Goal: Information Seeking & Learning: Learn about a topic

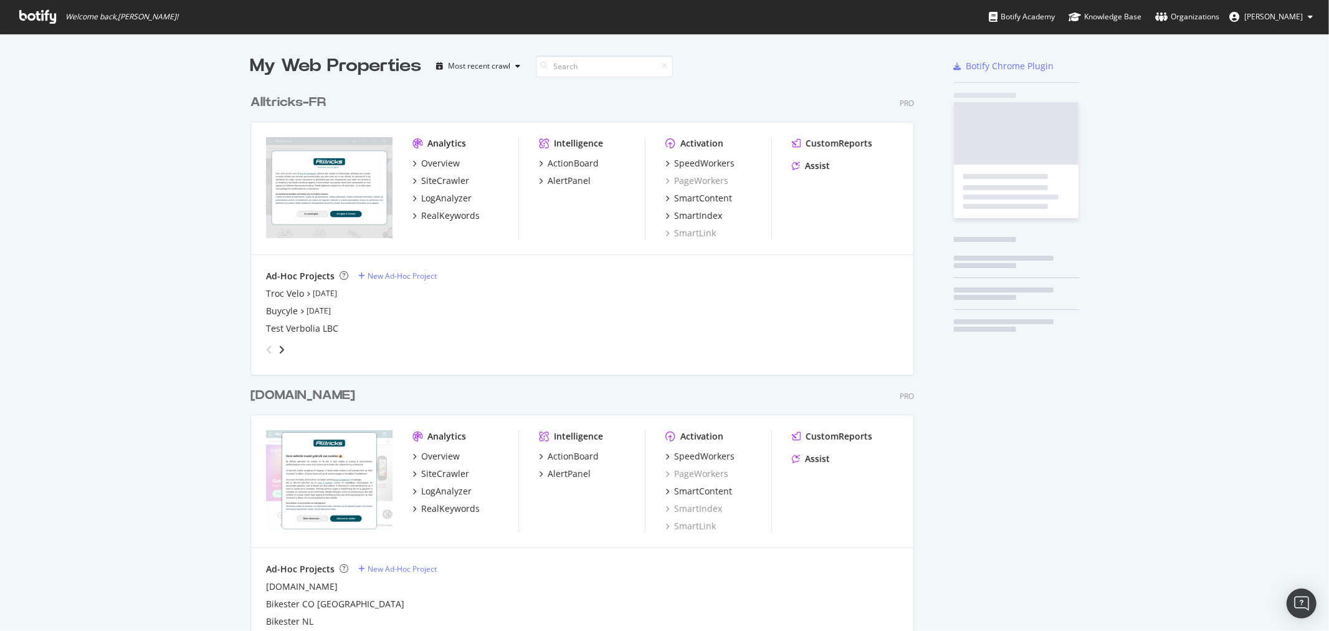
scroll to position [1386, 663]
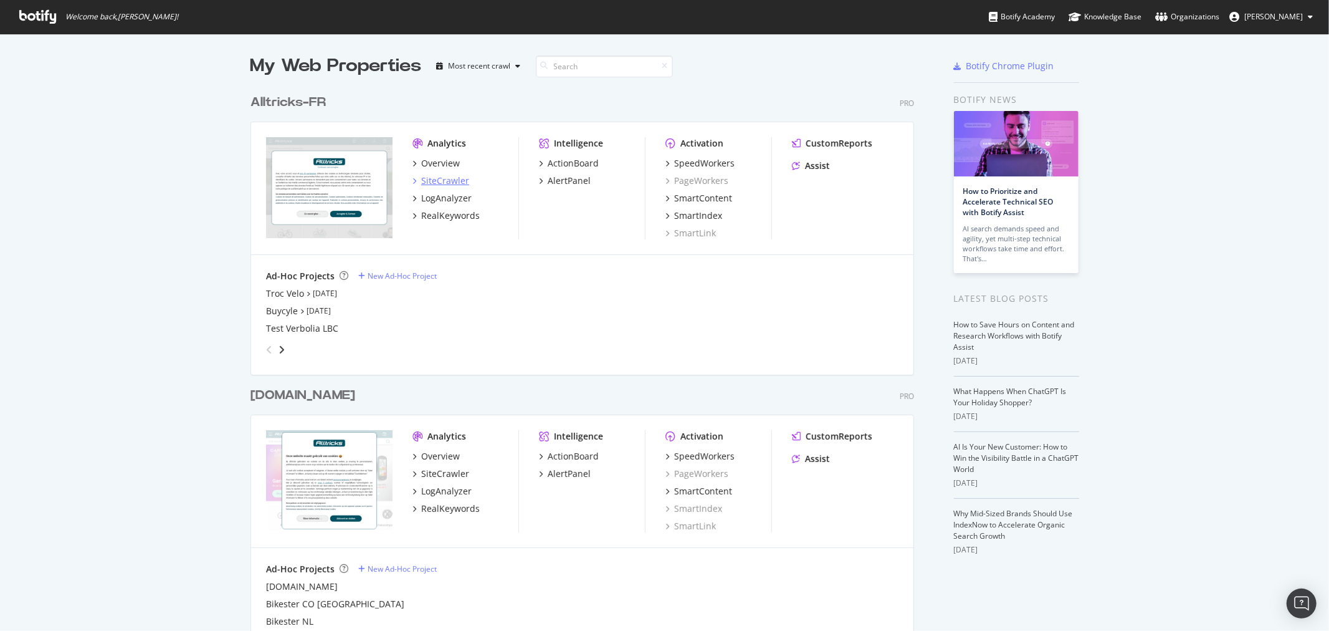
click at [443, 183] on div "SiteCrawler" at bounding box center [445, 180] width 48 height 12
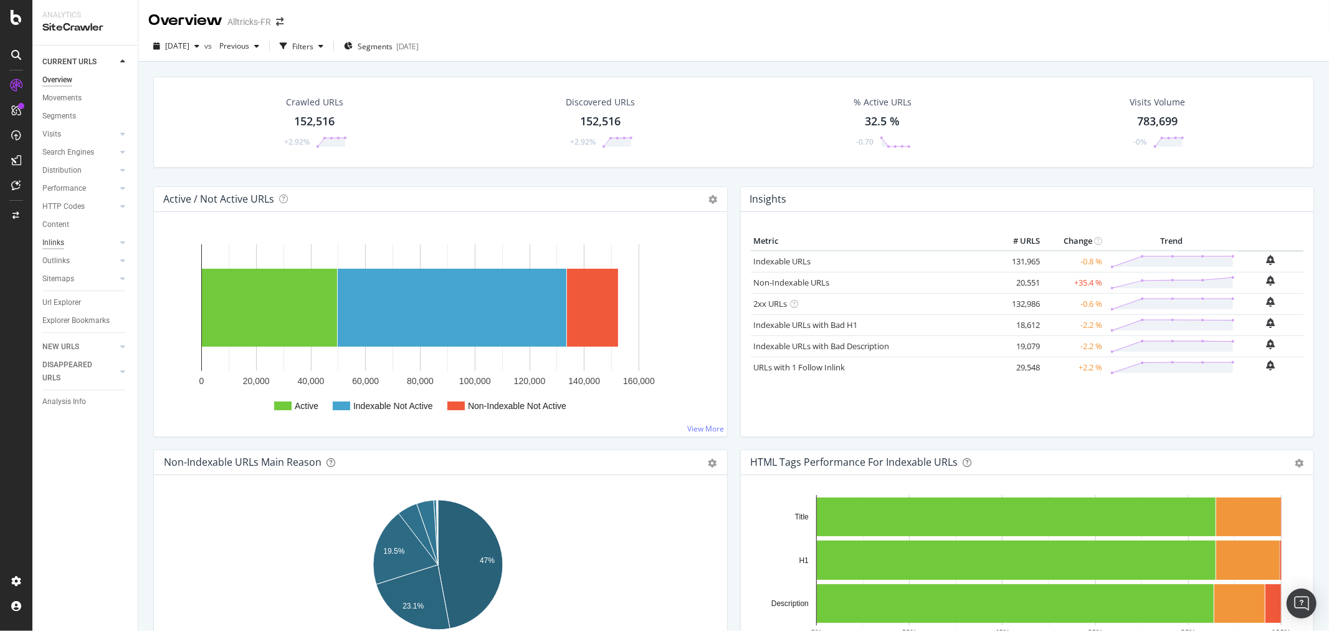
click at [56, 241] on div "Inlinks" at bounding box center [53, 242] width 22 height 13
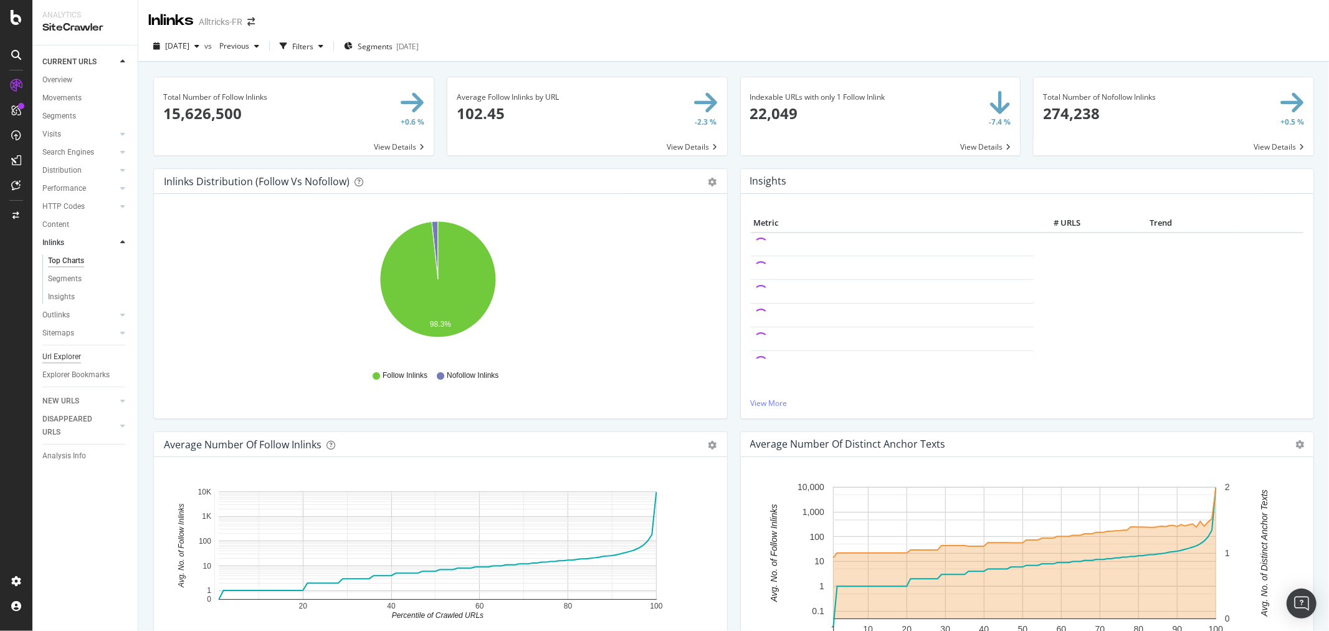
click at [75, 360] on div "Url Explorer" at bounding box center [61, 356] width 39 height 13
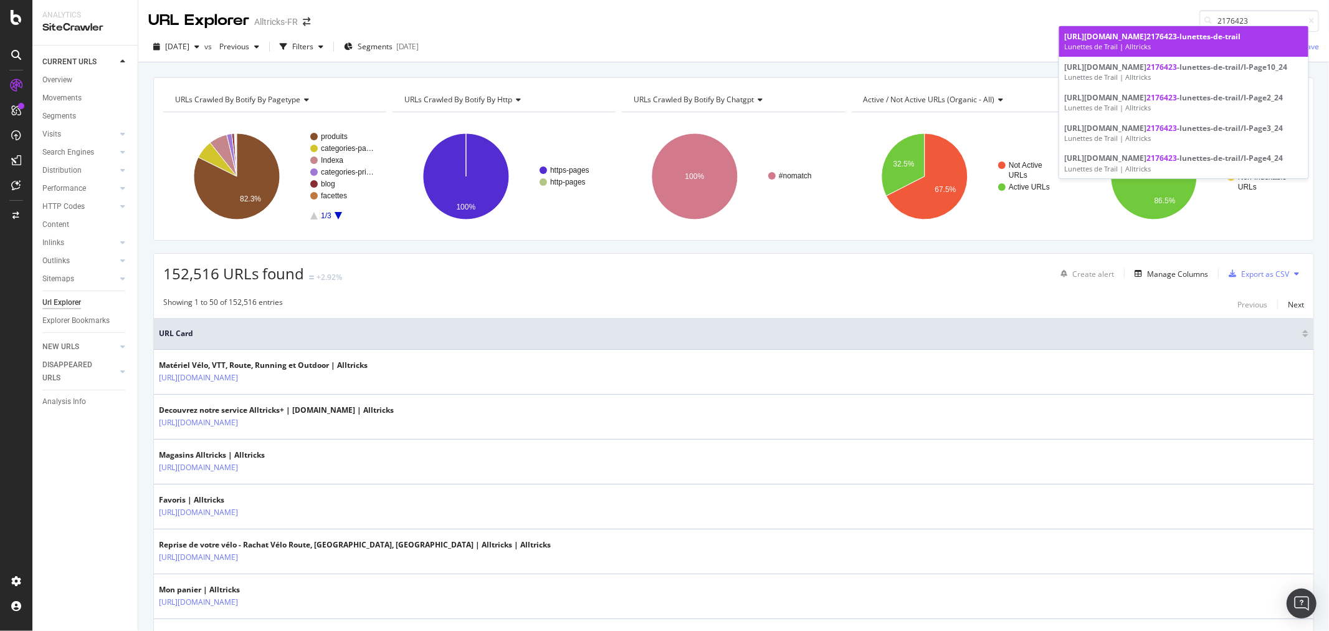
type input "2176423"
click at [1198, 39] on div "[URL][DOMAIN_NAME] 2176423 -lunettes-de-trail" at bounding box center [1183, 36] width 239 height 11
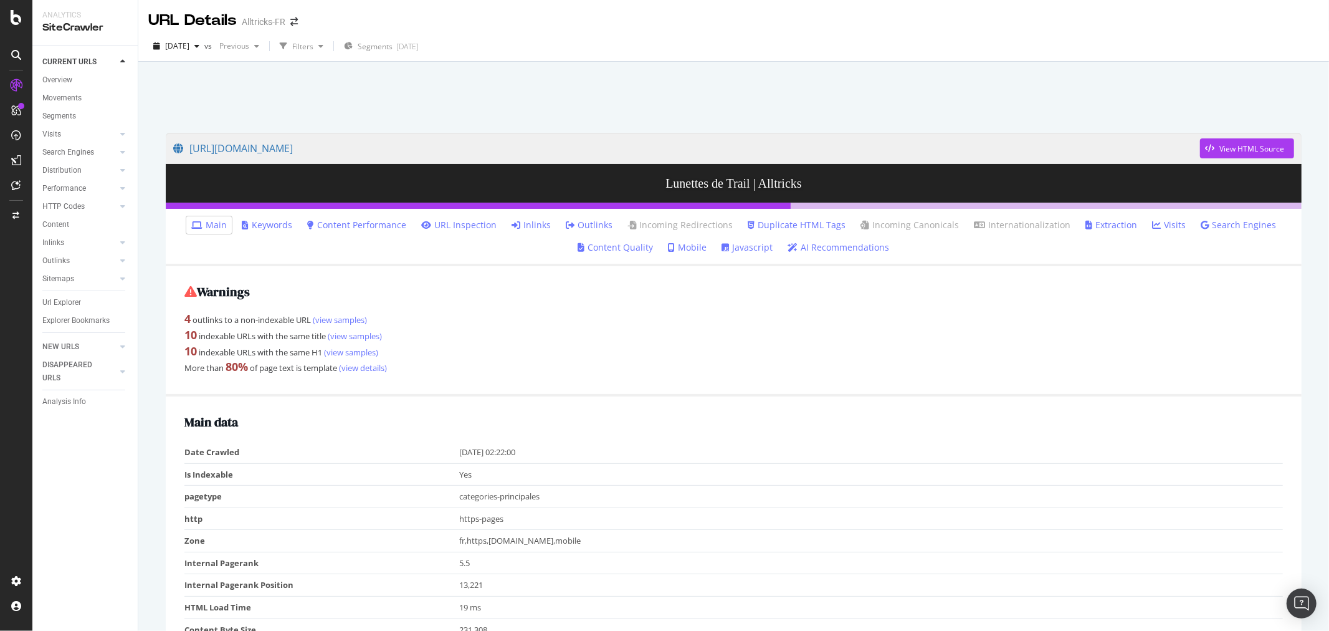
click at [526, 223] on link "Inlinks" at bounding box center [531, 225] width 39 height 12
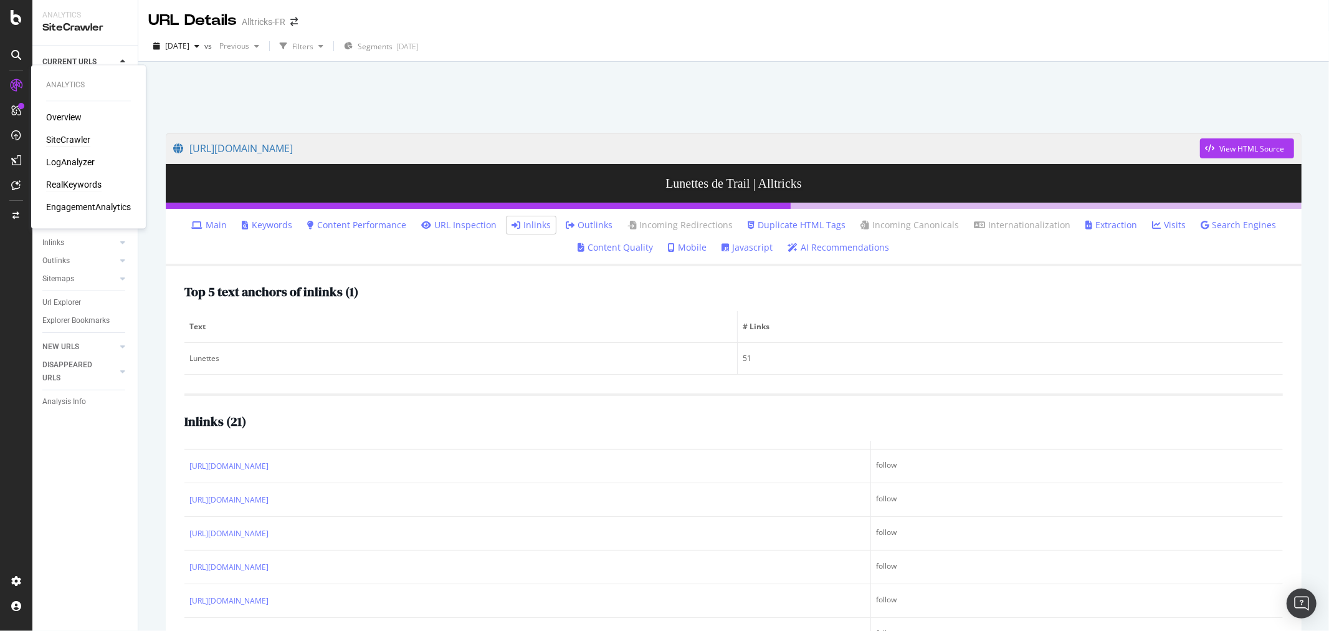
click at [78, 183] on div "RealKeywords" at bounding box center [73, 185] width 55 height 12
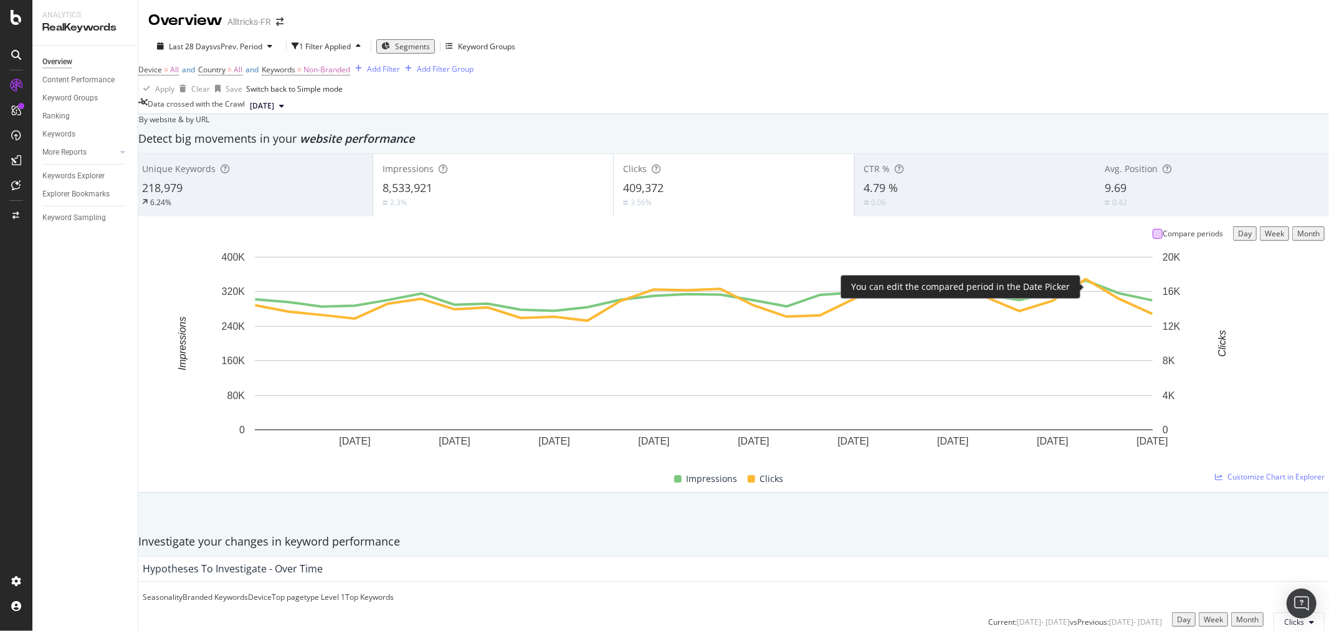
click at [1153, 239] on div at bounding box center [1158, 234] width 10 height 10
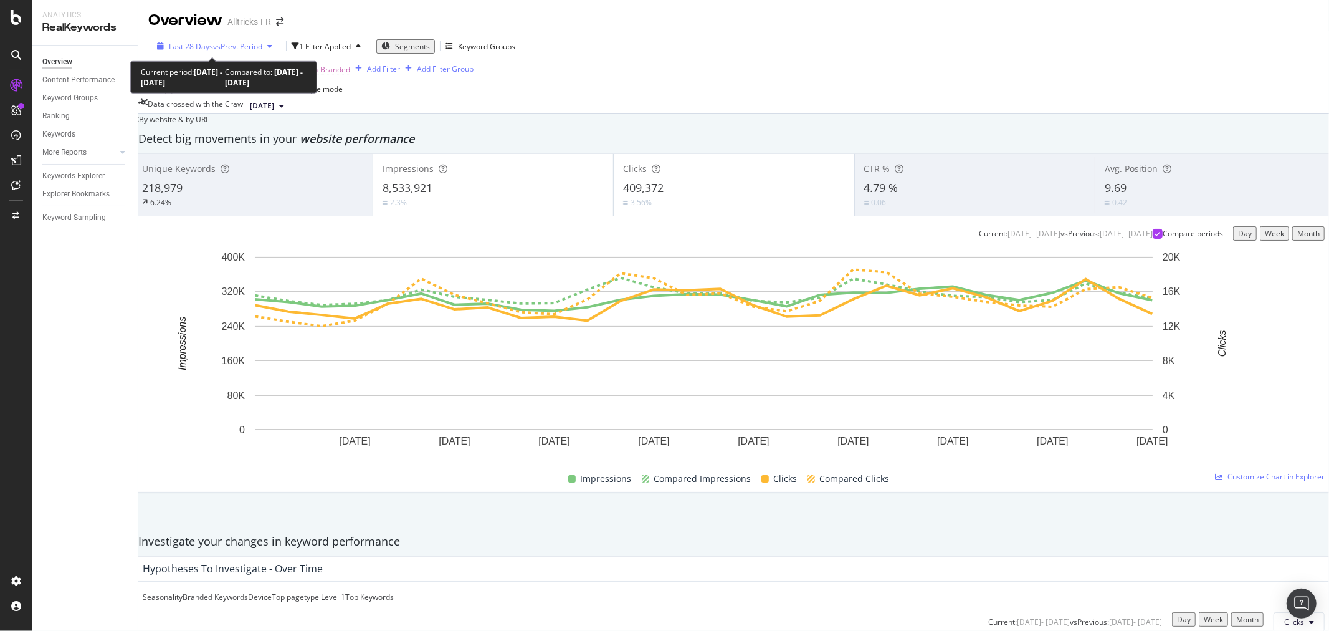
click at [242, 52] on div "Last 28 Days vs Prev. Period" at bounding box center [214, 46] width 125 height 11
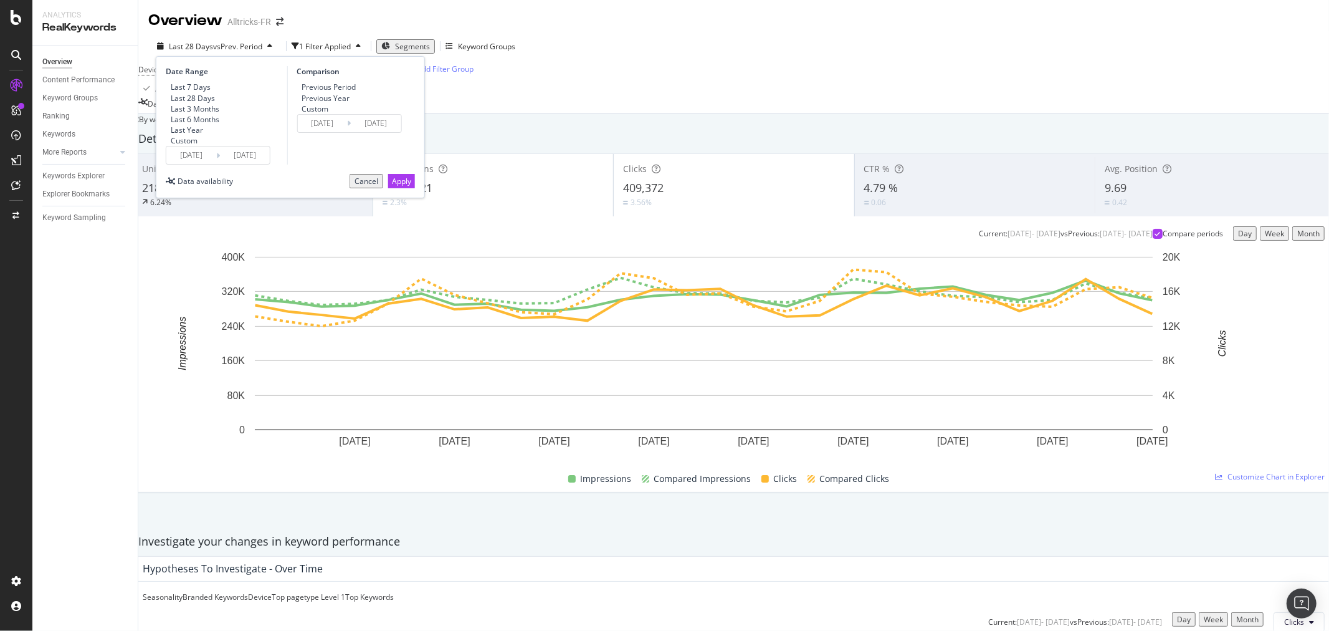
click at [350, 103] on div "Previous Year" at bounding box center [326, 98] width 48 height 11
type input "[DATE]"
click at [392, 186] on div "Apply" at bounding box center [401, 181] width 19 height 11
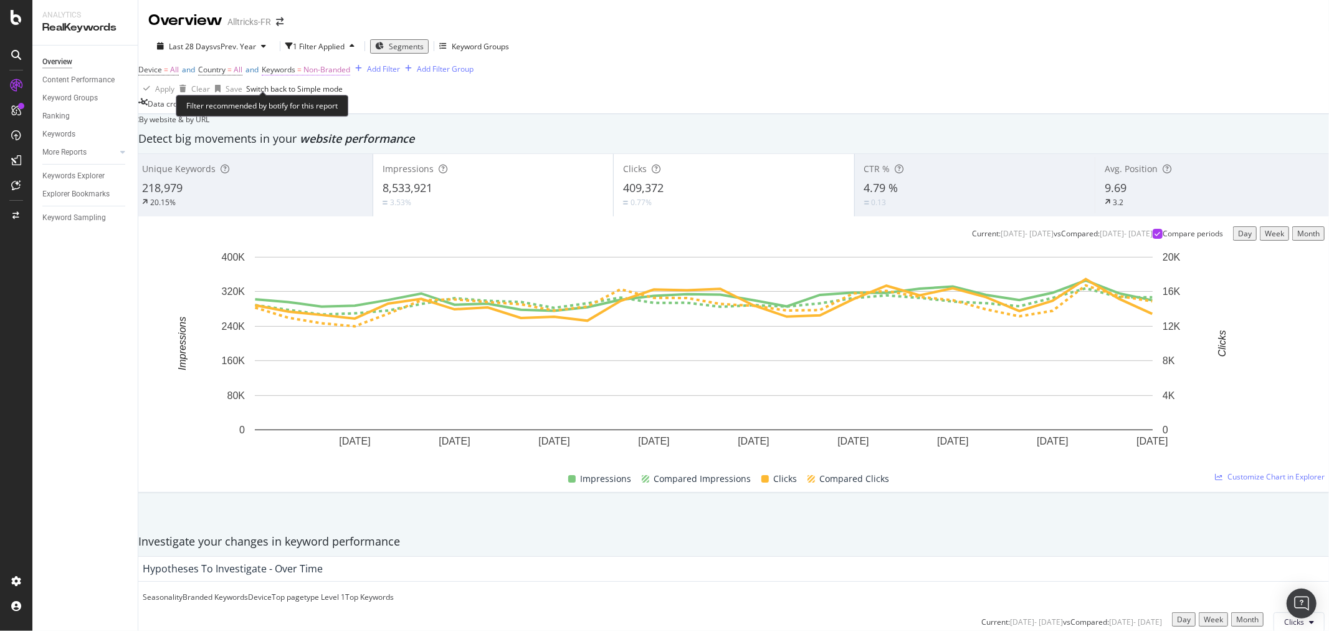
click at [328, 75] on span "Non-Branded" at bounding box center [326, 69] width 47 height 11
click at [331, 98] on div "Non-Branded" at bounding box center [320, 90] width 67 height 16
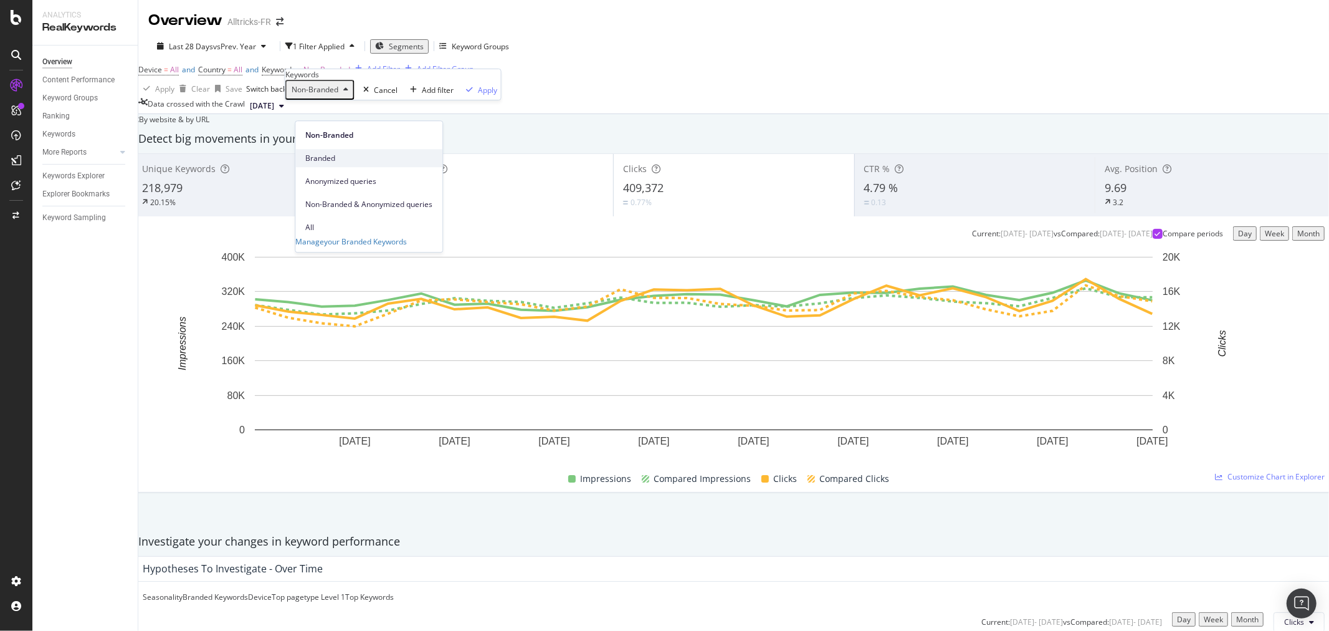
click at [326, 153] on span "Branded" at bounding box center [368, 158] width 127 height 11
click at [461, 95] on div "Apply" at bounding box center [470, 90] width 19 height 11
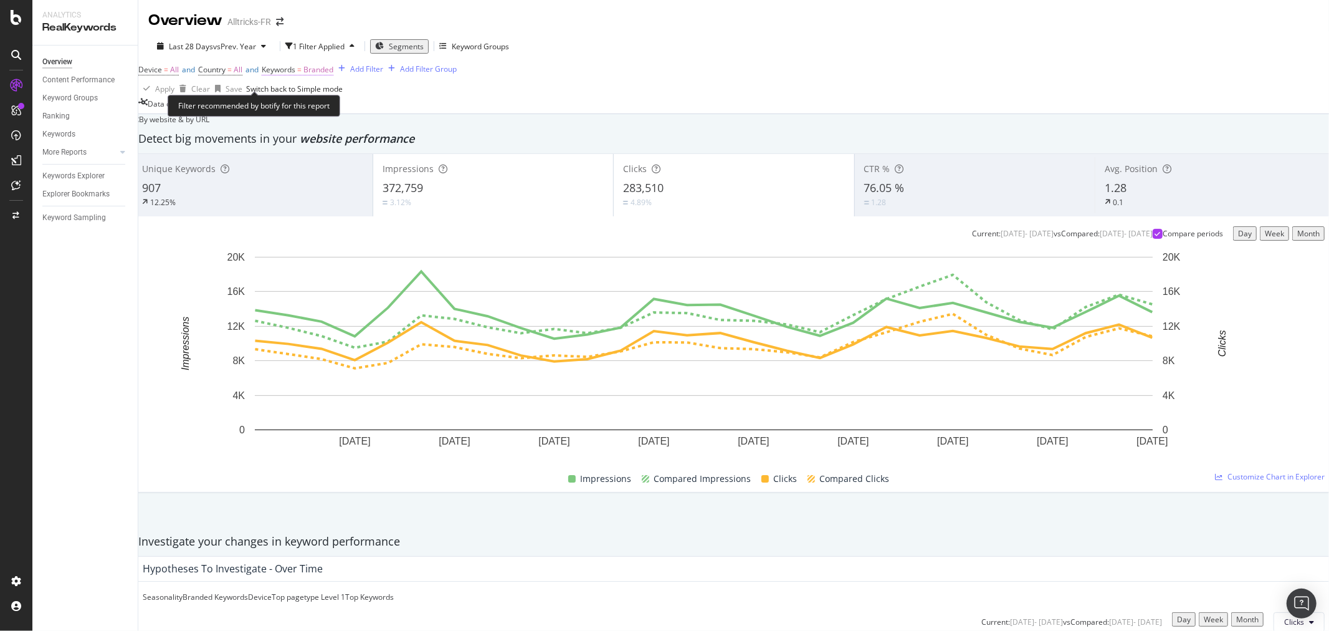
click at [328, 75] on span "Branded" at bounding box center [318, 69] width 30 height 11
click at [322, 95] on span "Branded" at bounding box center [304, 89] width 35 height 11
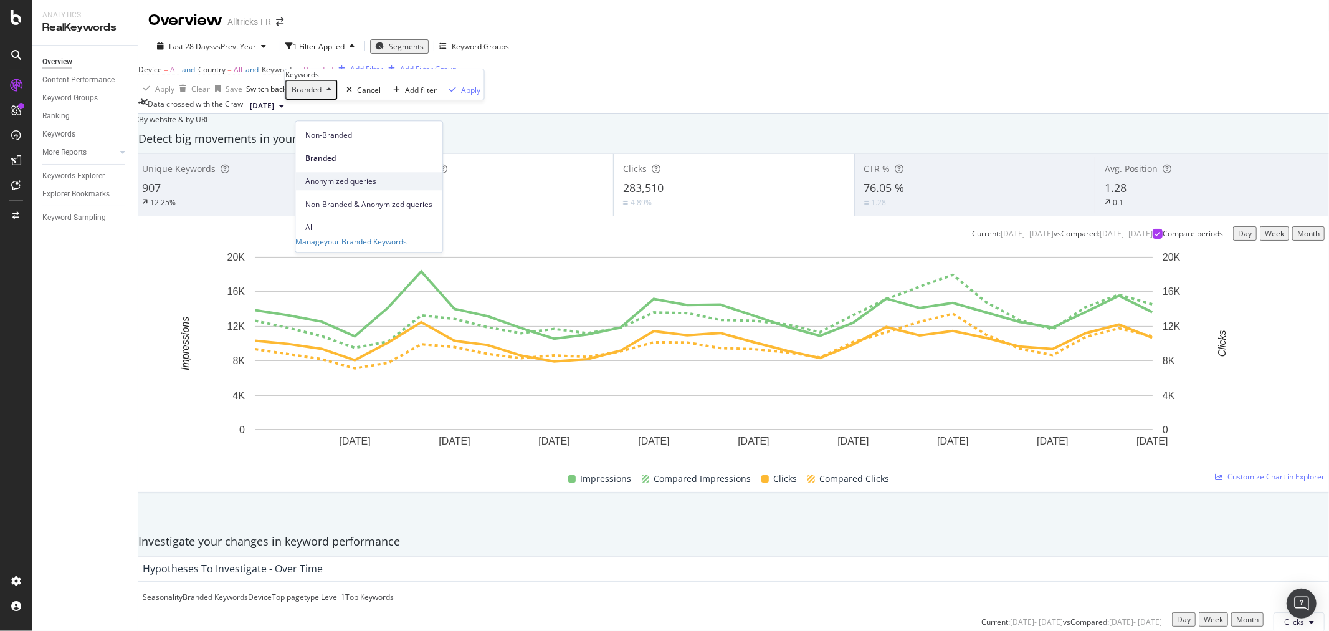
click at [337, 176] on span "Anonymized queries" at bounding box center [368, 181] width 127 height 11
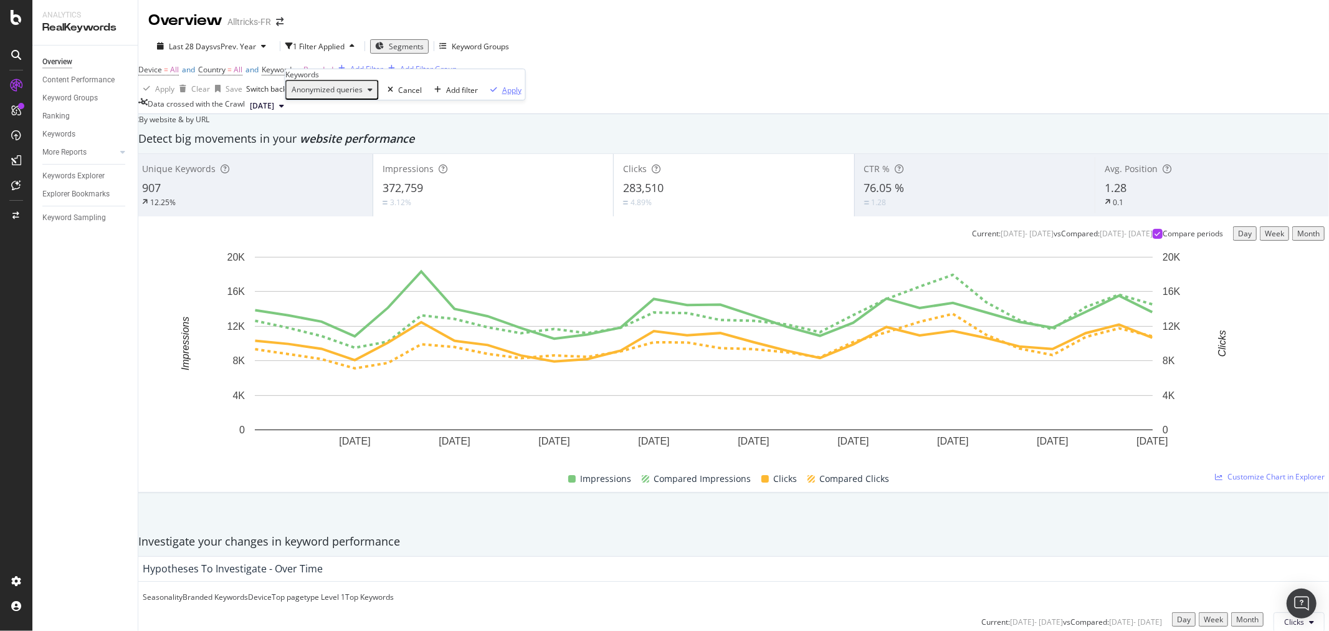
click at [502, 95] on div "Apply" at bounding box center [511, 90] width 19 height 11
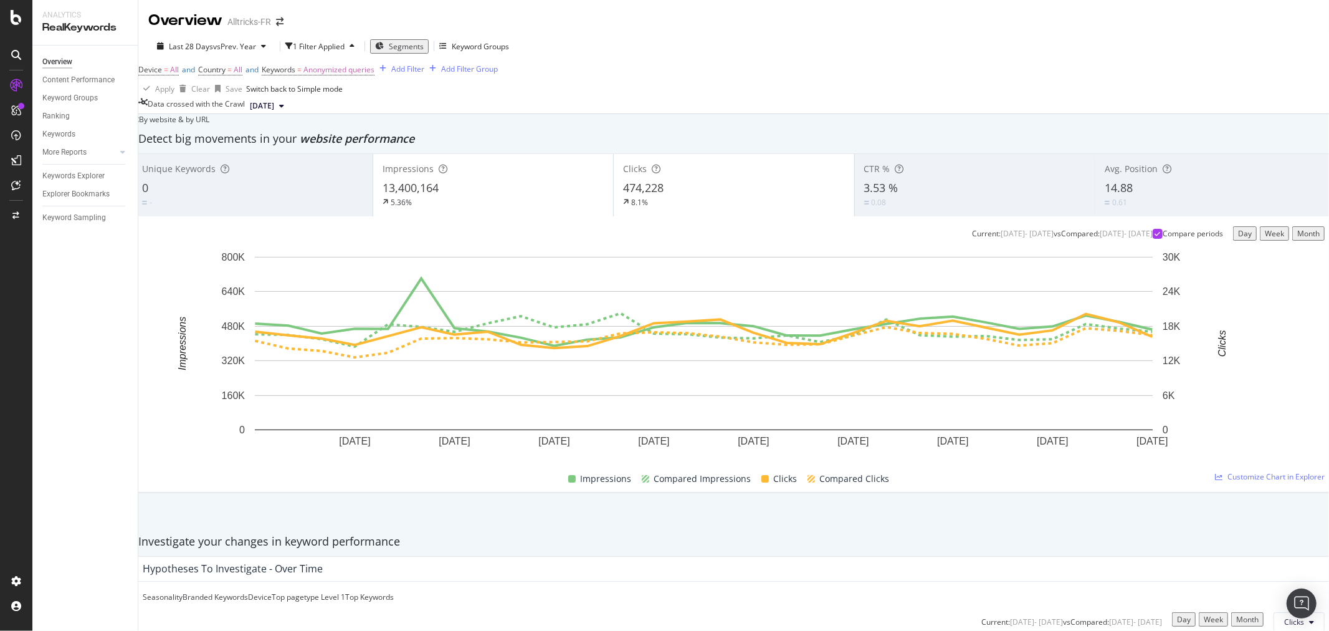
scroll to position [209, 0]
click at [325, 64] on span "Keywords = Anonymized queries" at bounding box center [318, 69] width 113 height 11
click at [339, 66] on div "Anonymized queries" at bounding box center [332, 58] width 91 height 16
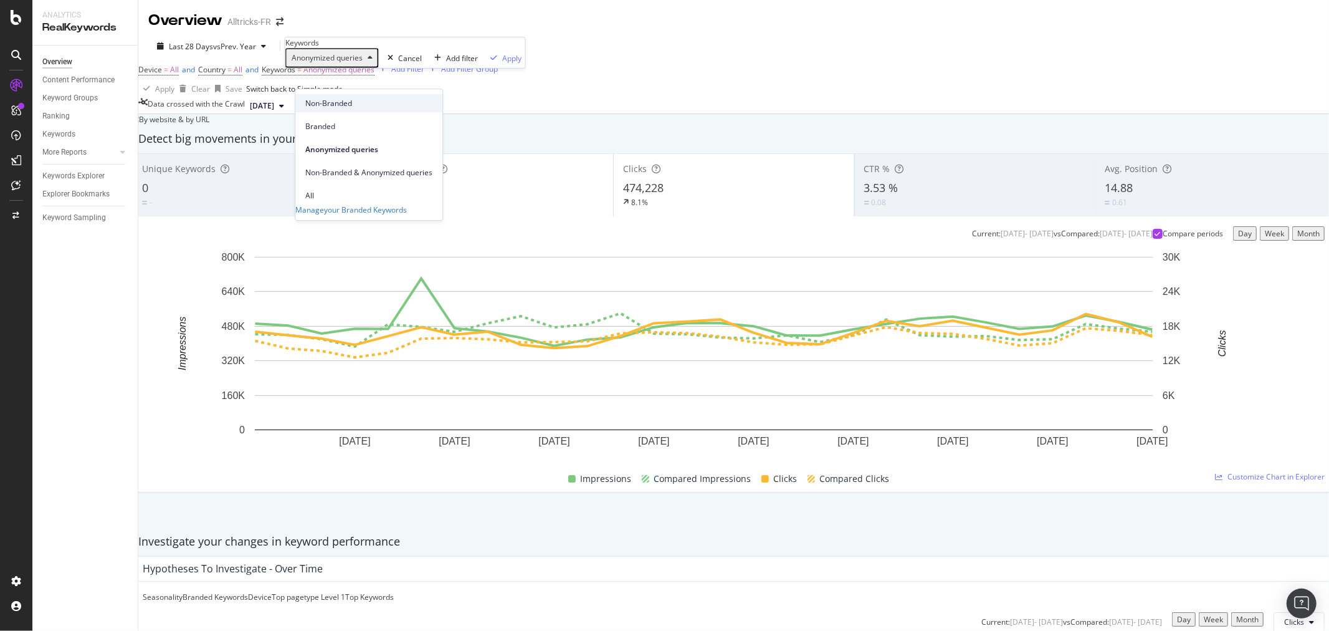
click at [335, 111] on div "Non-Branded" at bounding box center [368, 103] width 147 height 18
click at [432, 68] on div "Add filter Apply" at bounding box center [451, 58] width 100 height 20
click at [478, 63] on div "Apply" at bounding box center [487, 57] width 19 height 11
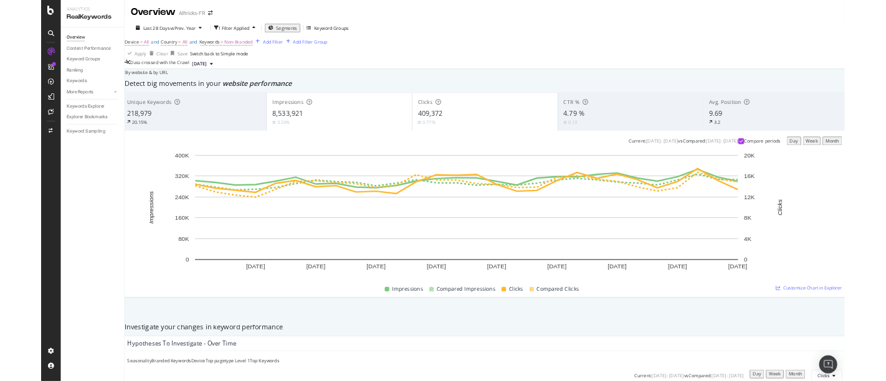
scroll to position [1434, 0]
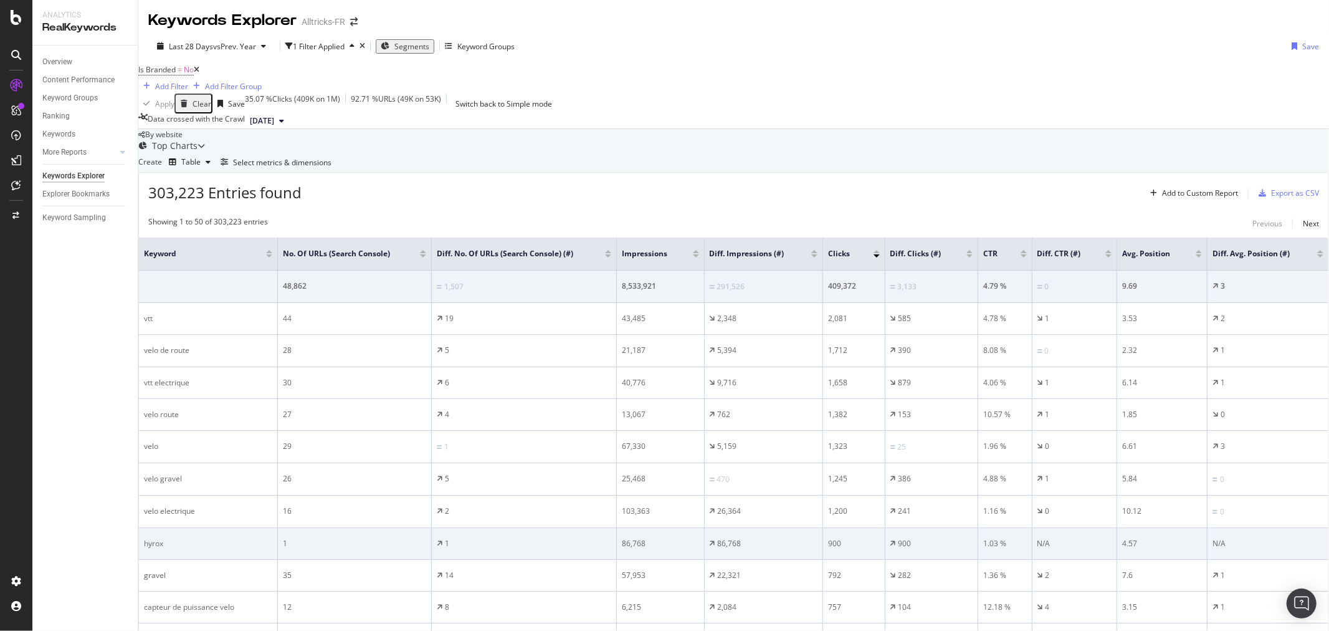
click at [1272, 549] on div "N/A" at bounding box center [1267, 543] width 111 height 11
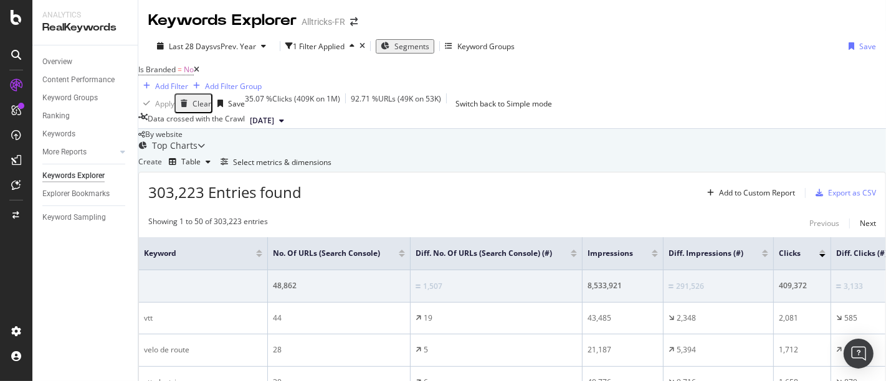
click at [67, 176] on div "Keywords Explorer" at bounding box center [73, 175] width 62 height 13
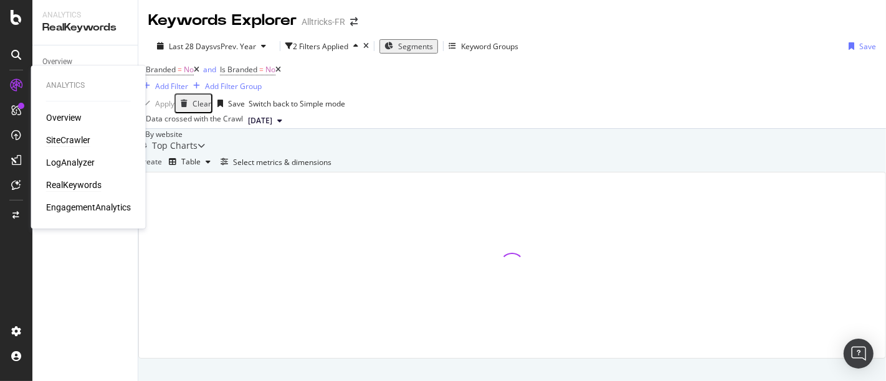
click at [65, 139] on div "SiteCrawler" at bounding box center [68, 140] width 44 height 12
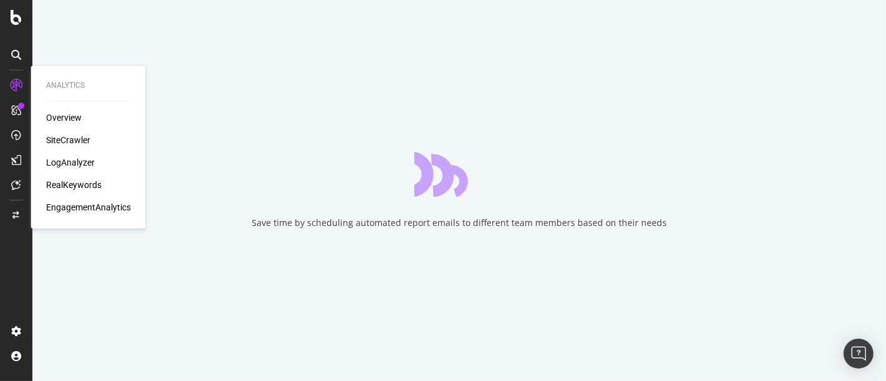
click at [64, 188] on div "RealKeywords" at bounding box center [73, 185] width 55 height 12
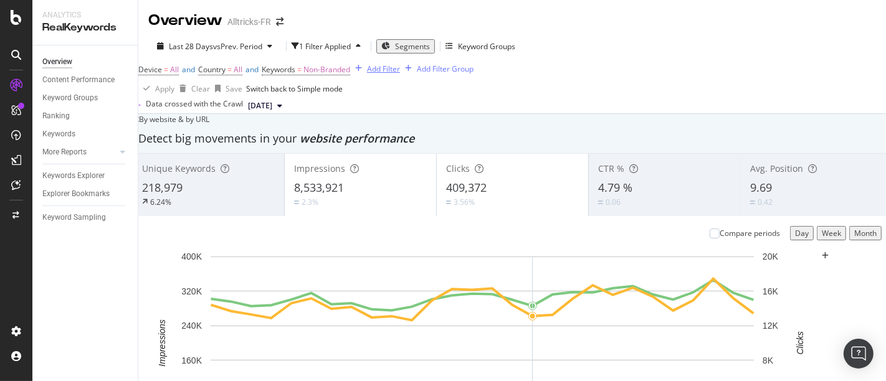
click at [367, 74] on div "Add Filter" at bounding box center [383, 69] width 33 height 11
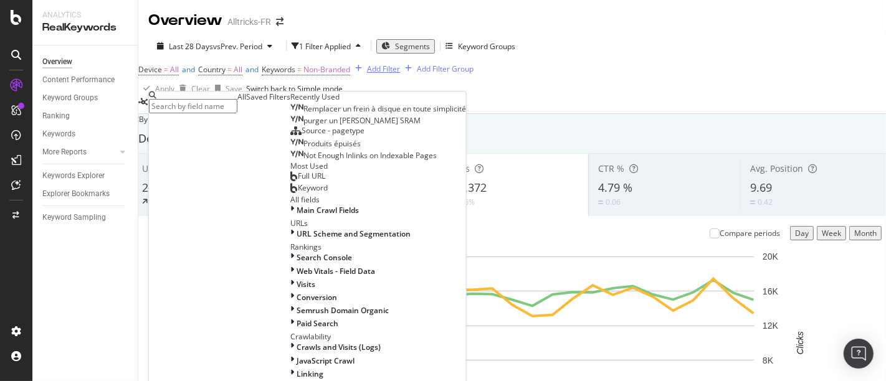
click at [303, 126] on span "purger un [PERSON_NAME] SRAM" at bounding box center [361, 120] width 117 height 11
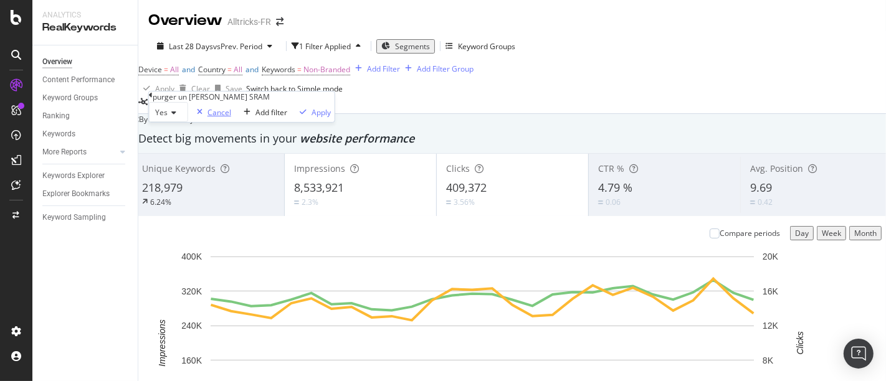
click at [207, 117] on div "Cancel" at bounding box center [219, 112] width 24 height 11
click at [367, 74] on div "Add Filter" at bounding box center [383, 69] width 33 height 11
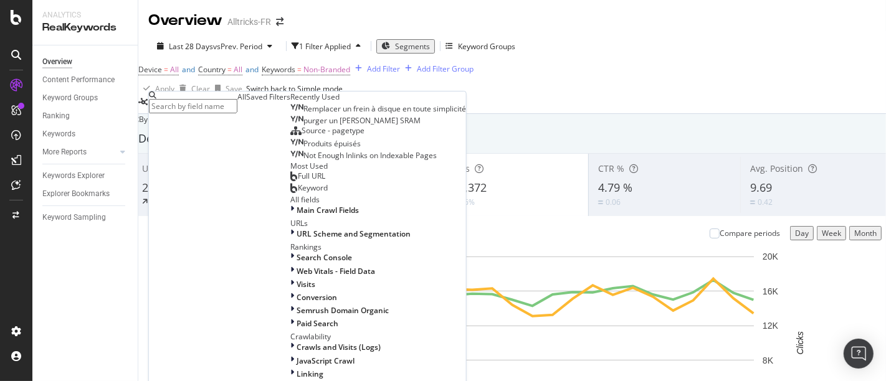
click at [290, 193] on div "Keyword" at bounding box center [308, 188] width 37 height 10
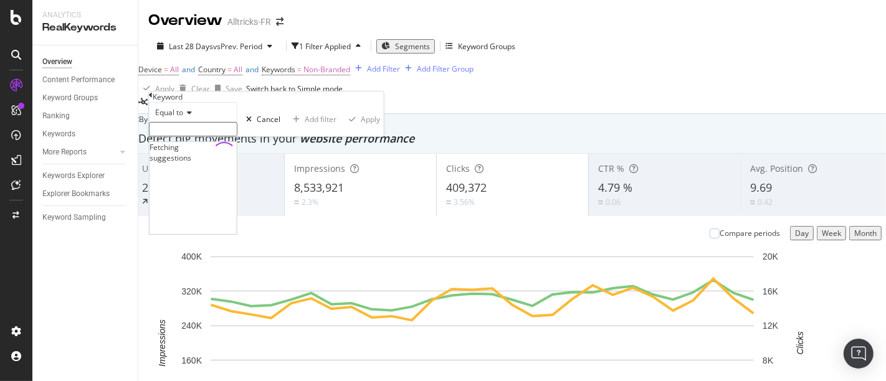
click at [202, 136] on input "text" at bounding box center [193, 129] width 88 height 14
paste input "[URL][DOMAIN_NAME]"
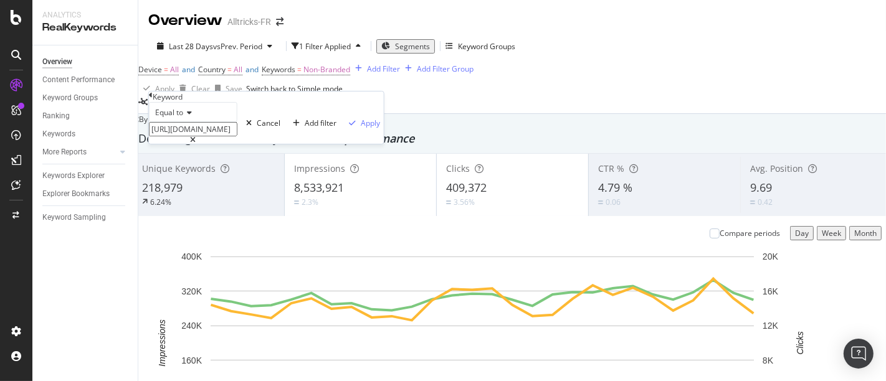
drag, startPoint x: 255, startPoint y: 156, endPoint x: 37, endPoint y: 152, distance: 218.1
click at [37, 152] on body "Analytics RealKeywords Overview Content Performance Keyword Groups Ranking Keyw…" at bounding box center [443, 190] width 886 height 381
type input "julbo"
click at [344, 143] on div "Apply" at bounding box center [362, 123] width 36 height 40
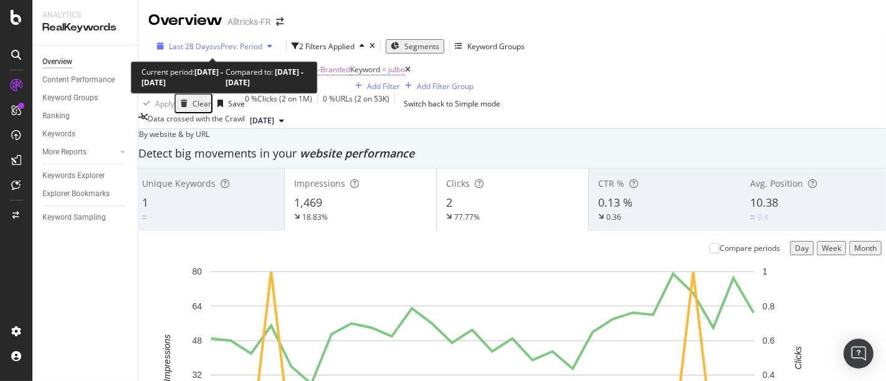
click at [224, 49] on span "vs Prev. Period" at bounding box center [237, 46] width 49 height 11
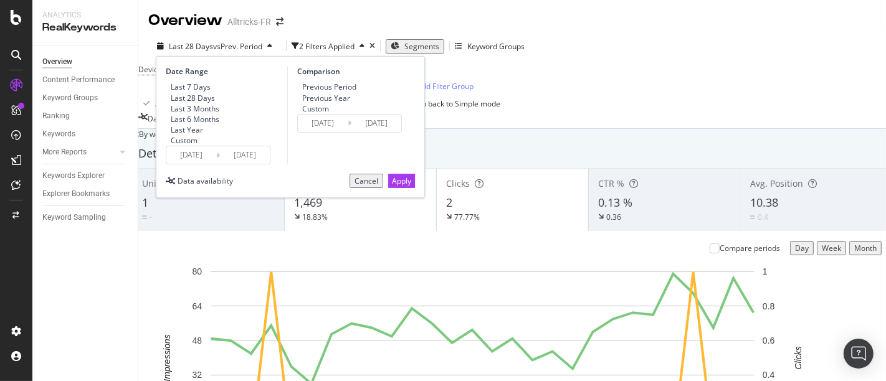
click at [194, 135] on div "Last Year" at bounding box center [187, 130] width 32 height 11
type input "[DATE]"
click at [190, 164] on input "[DATE]" at bounding box center [191, 154] width 50 height 17
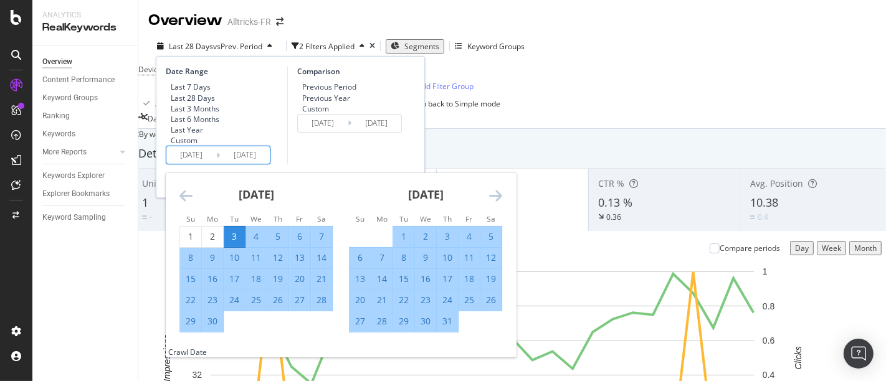
click at [182, 203] on icon "Move backward to switch to the previous month." at bounding box center [185, 195] width 13 height 15
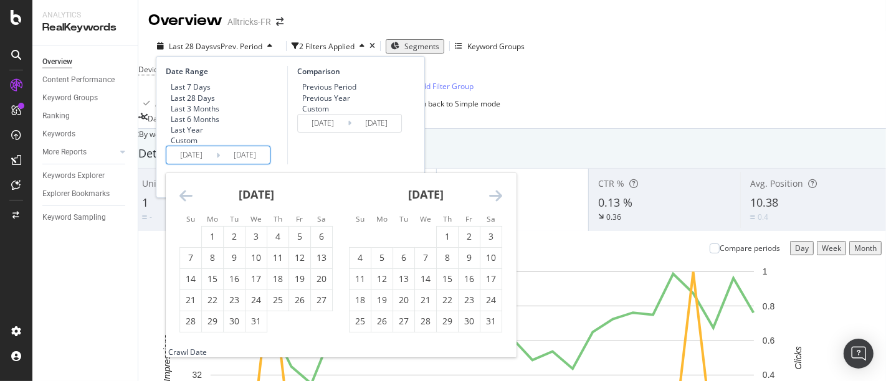
click at [182, 203] on icon "Move backward to switch to the previous month." at bounding box center [185, 195] width 13 height 15
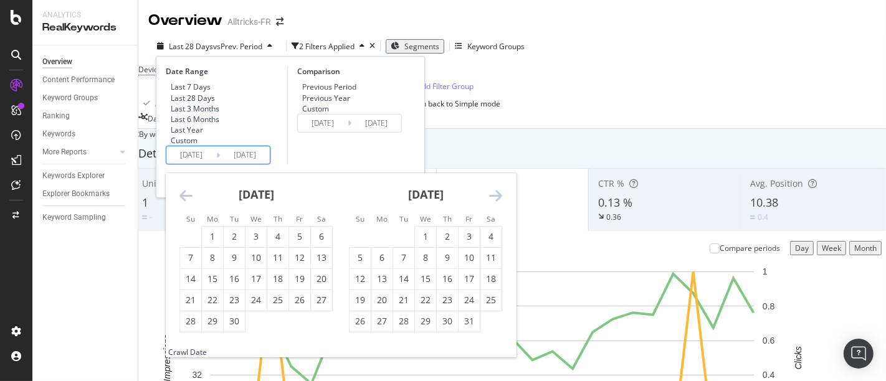
click at [182, 203] on icon "Move backward to switch to the previous month." at bounding box center [185, 195] width 13 height 15
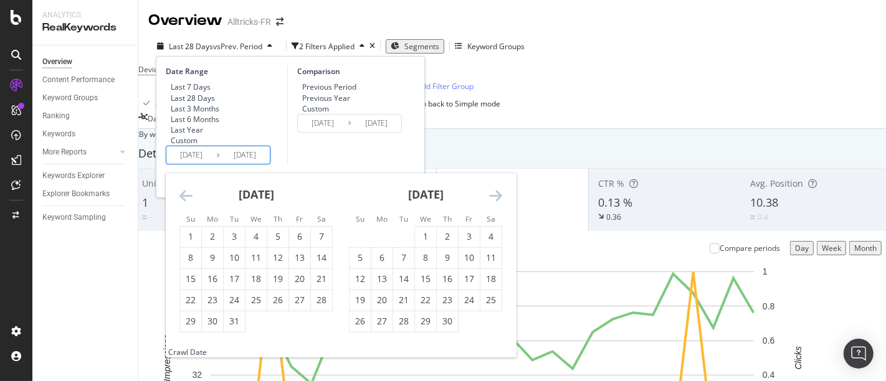
click at [182, 203] on icon "Move backward to switch to the previous month." at bounding box center [185, 195] width 13 height 15
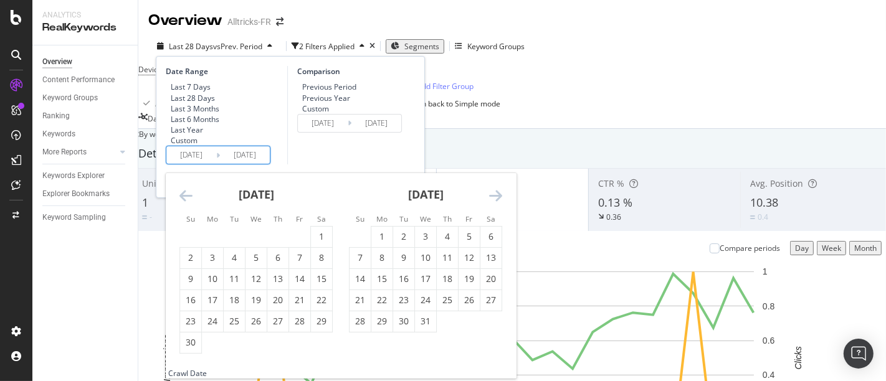
click at [182, 203] on icon "Move backward to switch to the previous month." at bounding box center [185, 195] width 13 height 15
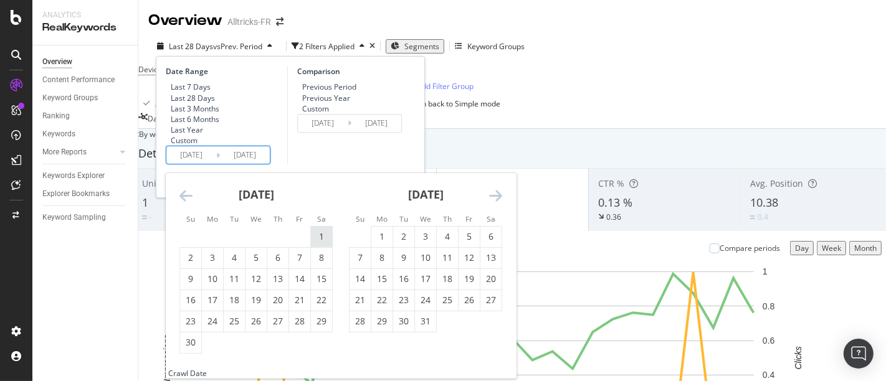
click at [315, 243] on div "1" at bounding box center [321, 237] width 21 height 12
type input "[DATE]"
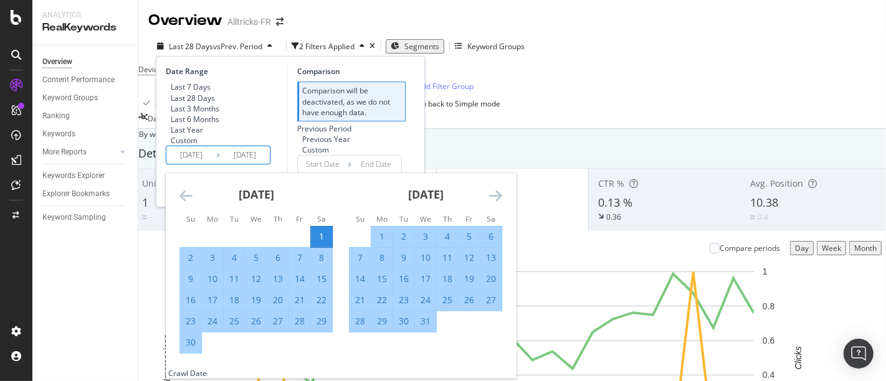
click at [397, 141] on div "Previous Period Previous Year Custom" at bounding box center [351, 139] width 108 height 32
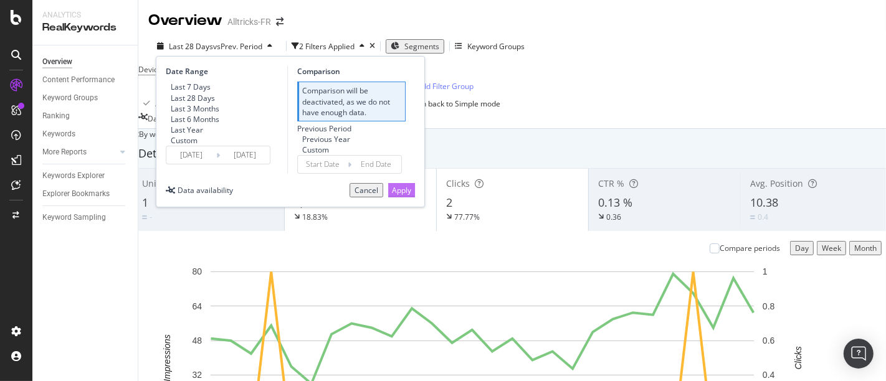
click at [392, 197] on div "Apply" at bounding box center [401, 190] width 19 height 13
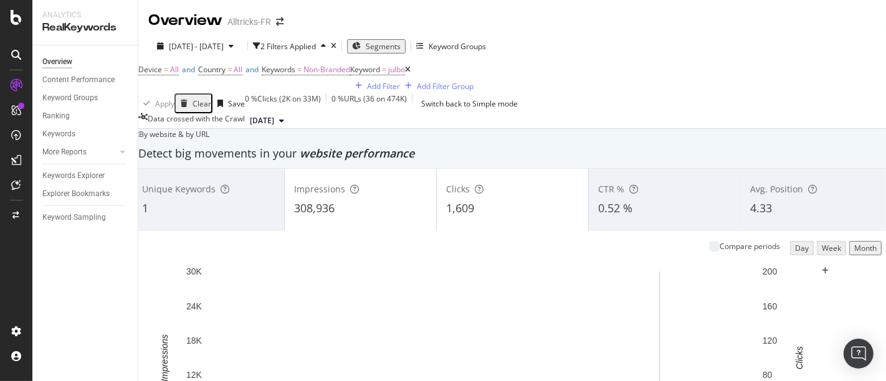
scroll to position [44, 0]
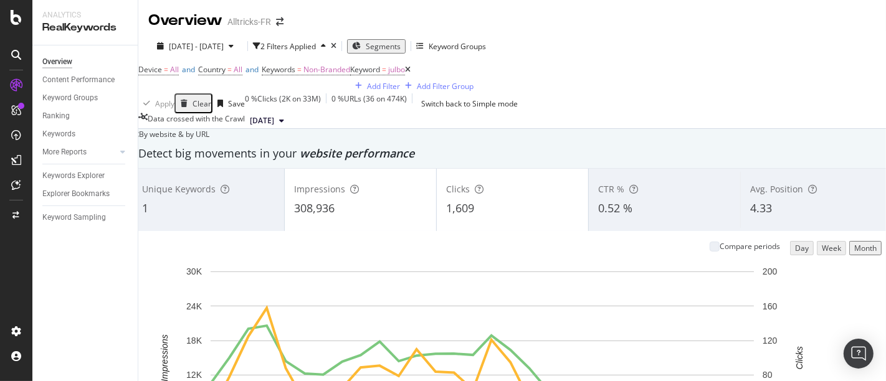
click at [750, 201] on span "4.33" at bounding box center [761, 208] width 22 height 15
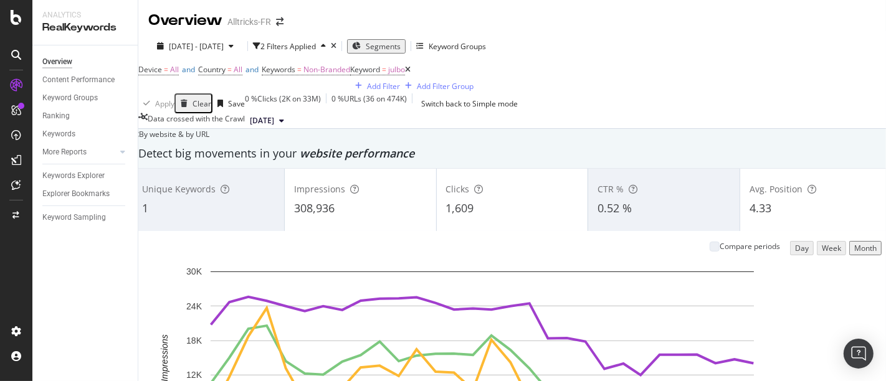
scroll to position [0, 0]
